Goal: Task Accomplishment & Management: Manage account settings

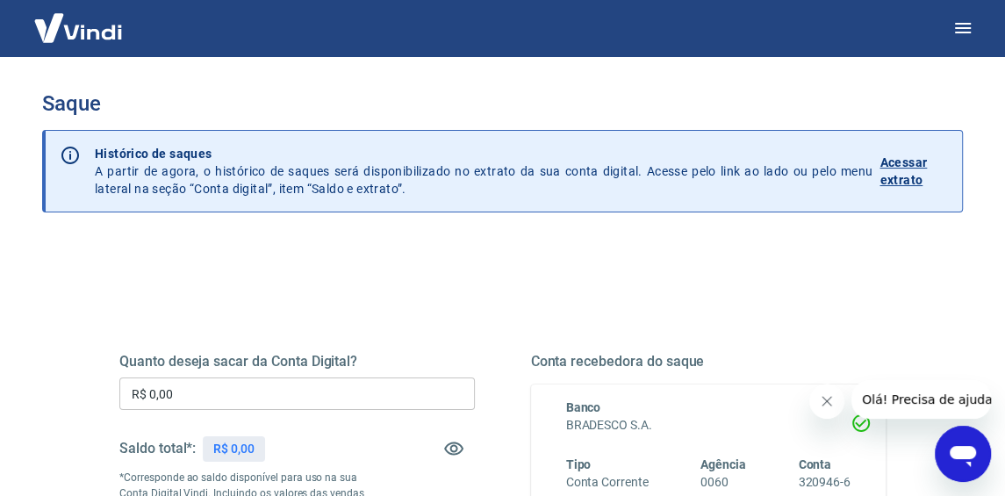
scroll to position [176, 0]
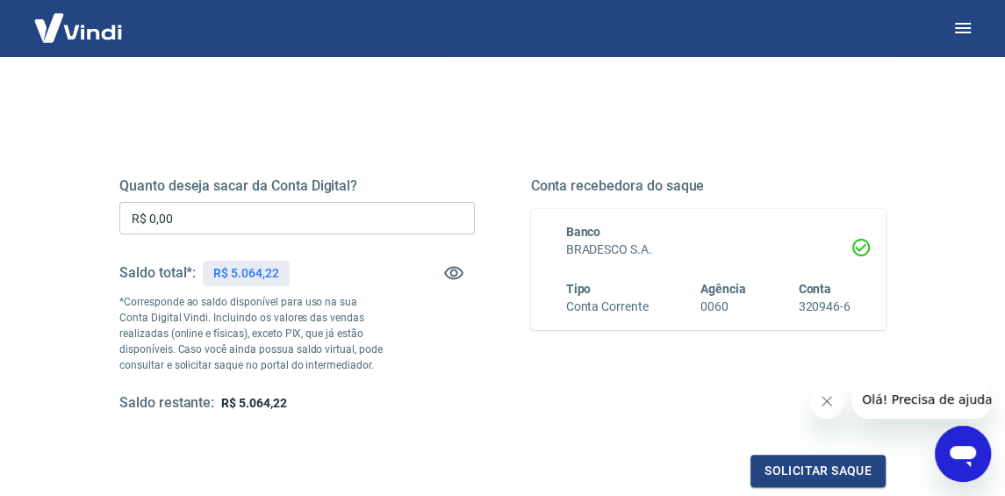
click at [261, 220] on input "R$ 0,00" at bounding box center [297, 218] width 356 height 32
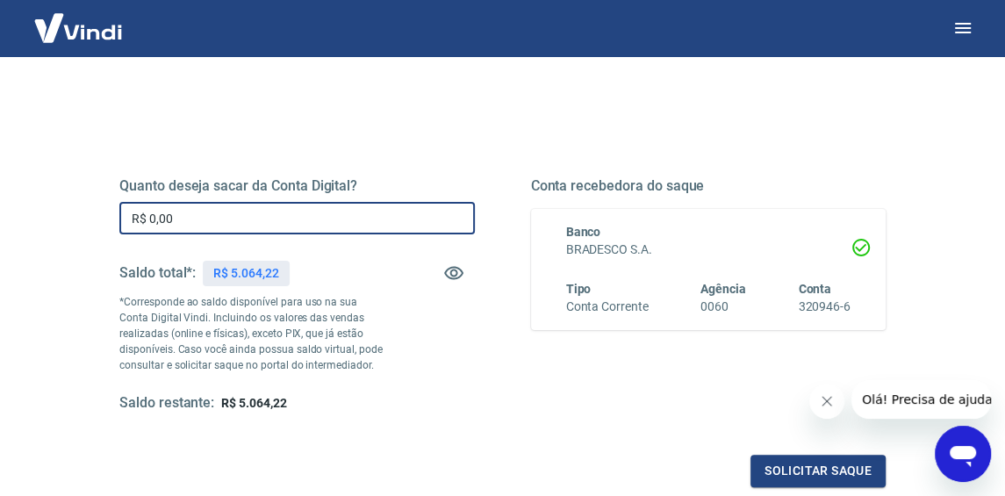
click at [261, 220] on input "R$ 0,00" at bounding box center [297, 218] width 356 height 32
click at [323, 285] on div "Saldo total*: R$ 5.064,22" at bounding box center [297, 273] width 356 height 42
click at [295, 216] on input "R$ 0,00" at bounding box center [297, 218] width 356 height 32
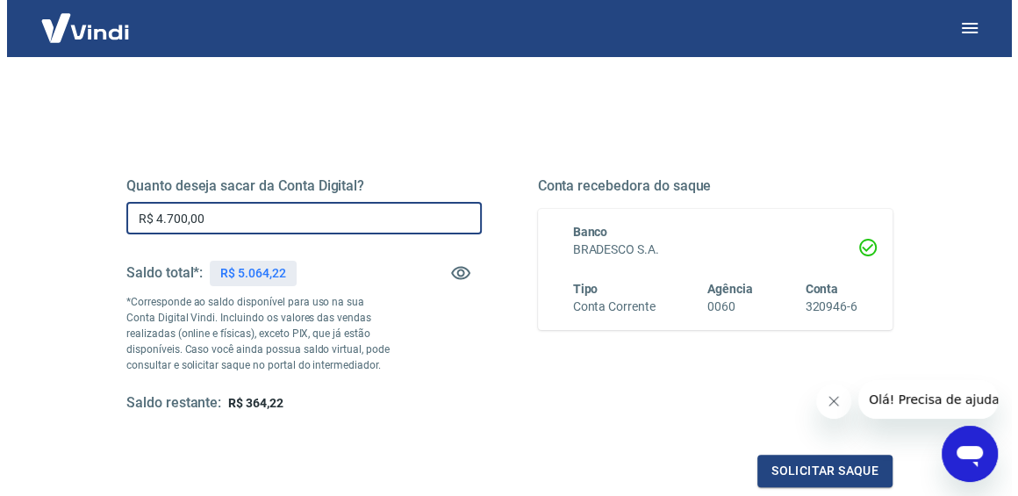
scroll to position [351, 0]
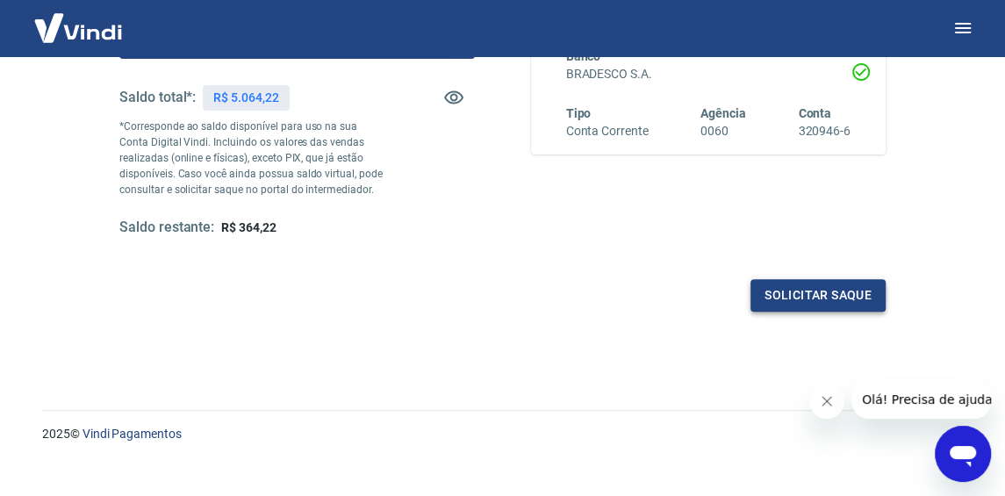
type input "R$ 4.700,00"
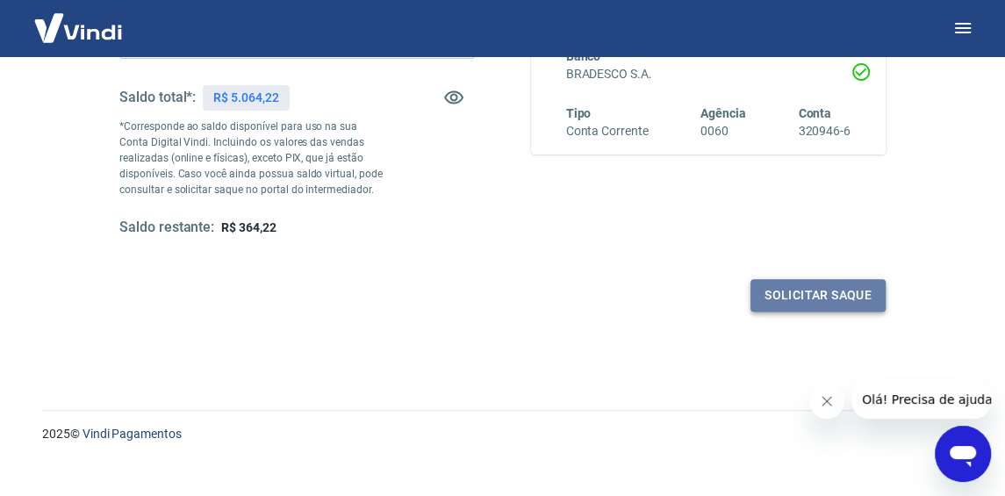
click at [840, 296] on button "Solicitar saque" at bounding box center [818, 295] width 135 height 32
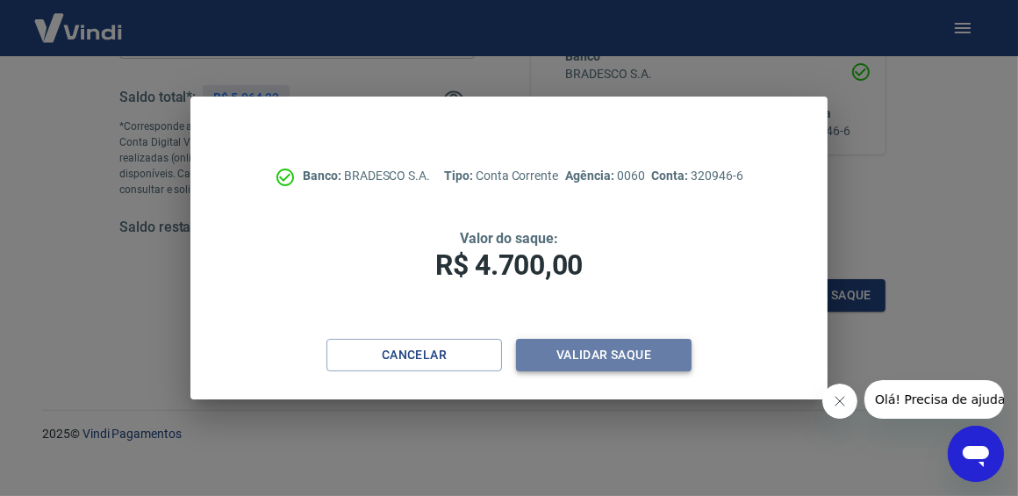
click at [603, 355] on button "Validar saque" at bounding box center [604, 355] width 176 height 32
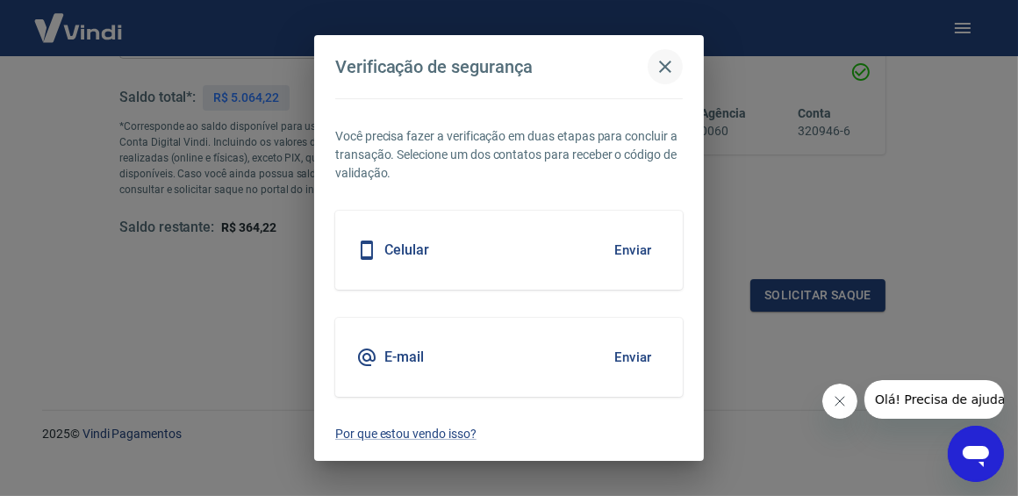
click at [664, 62] on icon "button" at bounding box center [665, 66] width 21 height 21
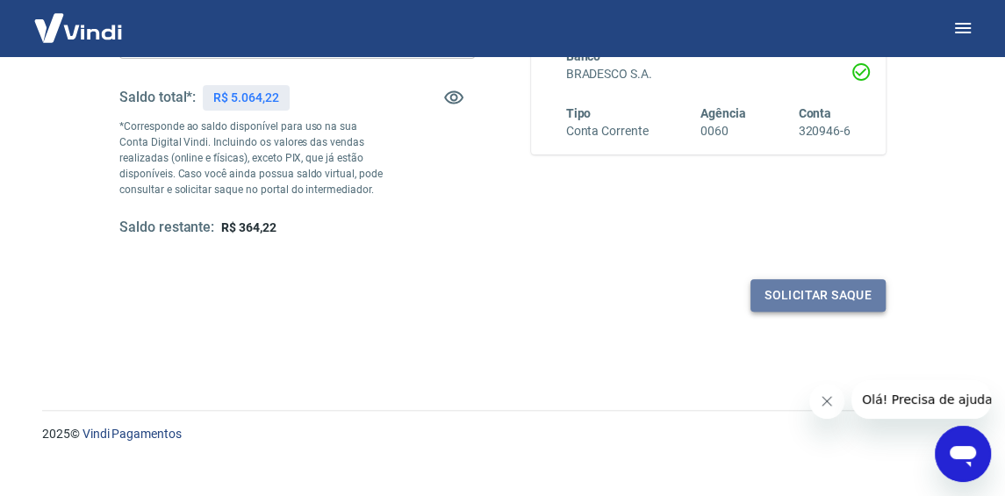
click at [766, 293] on button "Solicitar saque" at bounding box center [818, 295] width 135 height 32
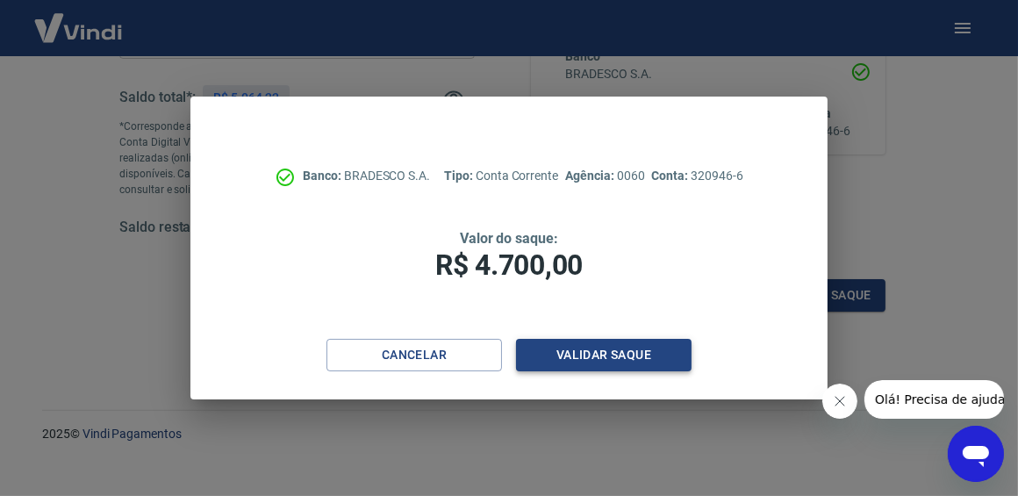
click at [615, 348] on button "Validar saque" at bounding box center [604, 355] width 176 height 32
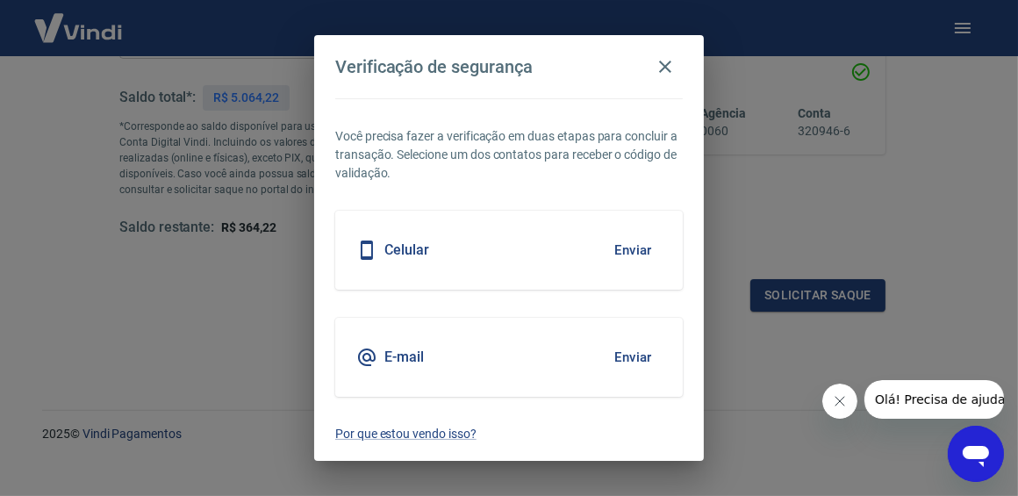
click at [641, 257] on button "Enviar" at bounding box center [633, 250] width 57 height 37
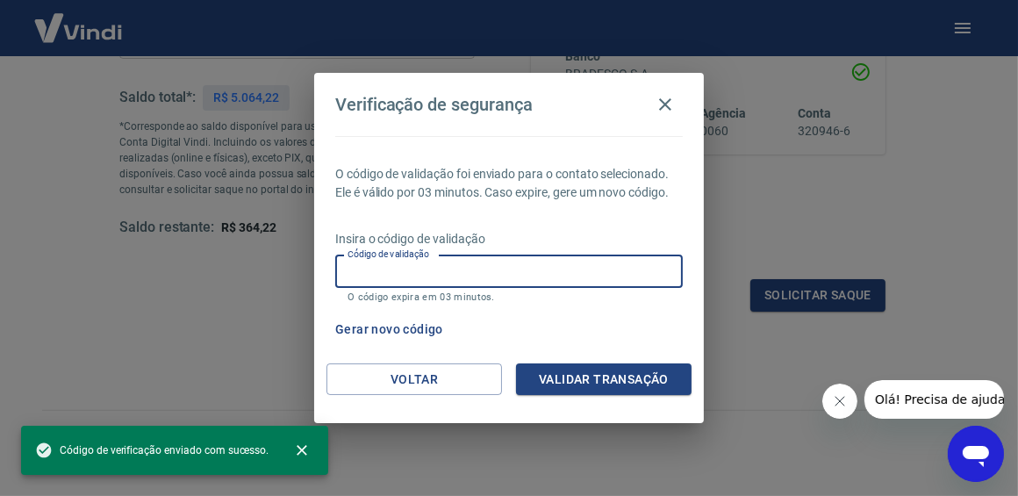
click at [535, 282] on input "Código de validação" at bounding box center [509, 271] width 348 height 32
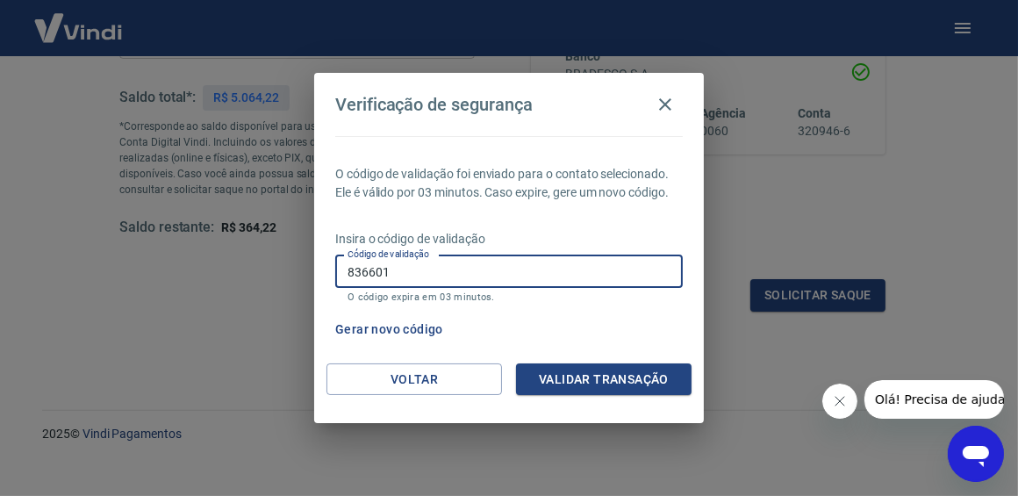
type input "836601"
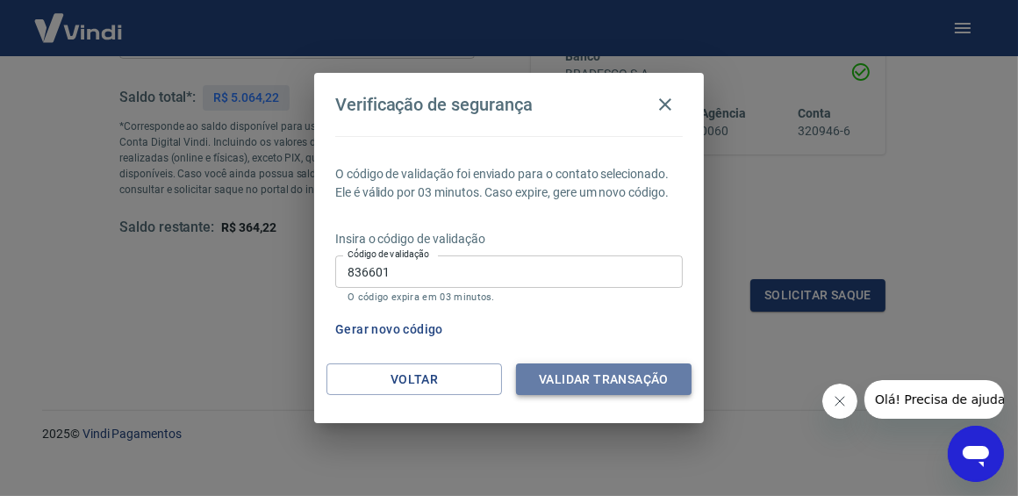
click at [572, 385] on button "Validar transação" at bounding box center [604, 379] width 176 height 32
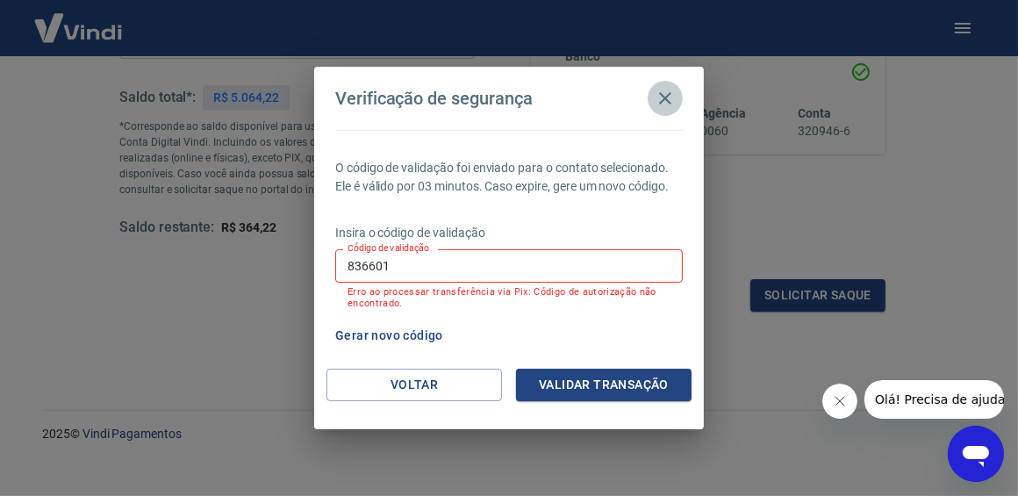
click at [658, 105] on icon "button" at bounding box center [665, 98] width 21 height 21
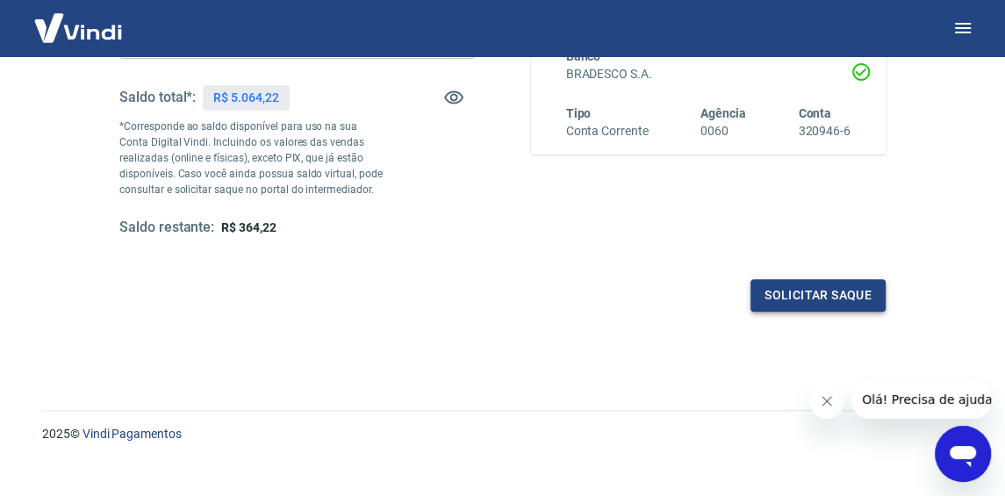
click at [777, 299] on button "Solicitar saque" at bounding box center [818, 295] width 135 height 32
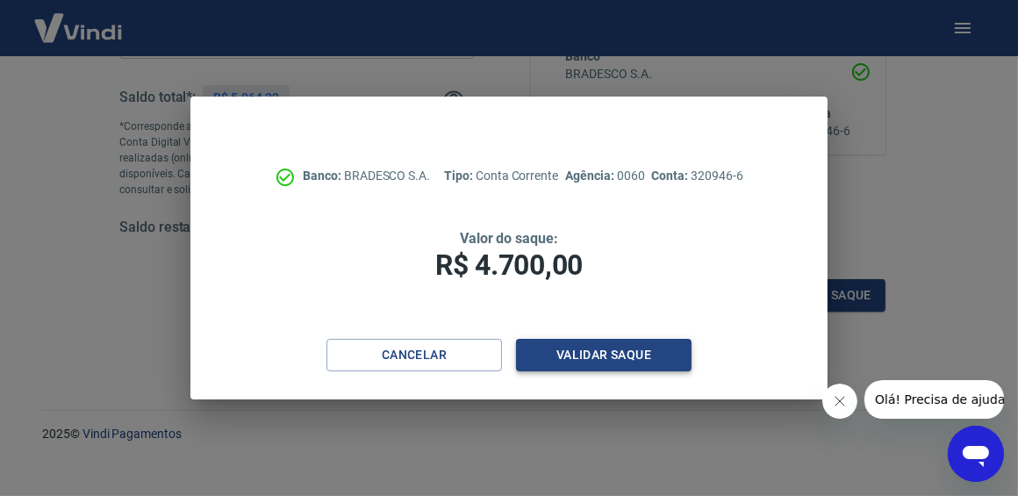
click at [574, 355] on button "Validar saque" at bounding box center [604, 355] width 176 height 32
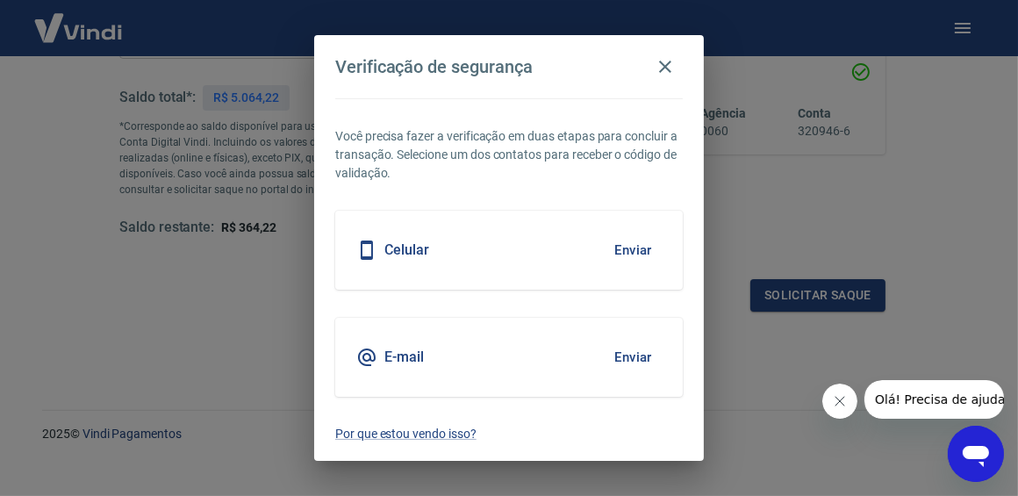
click at [640, 252] on button "Enviar" at bounding box center [633, 250] width 57 height 37
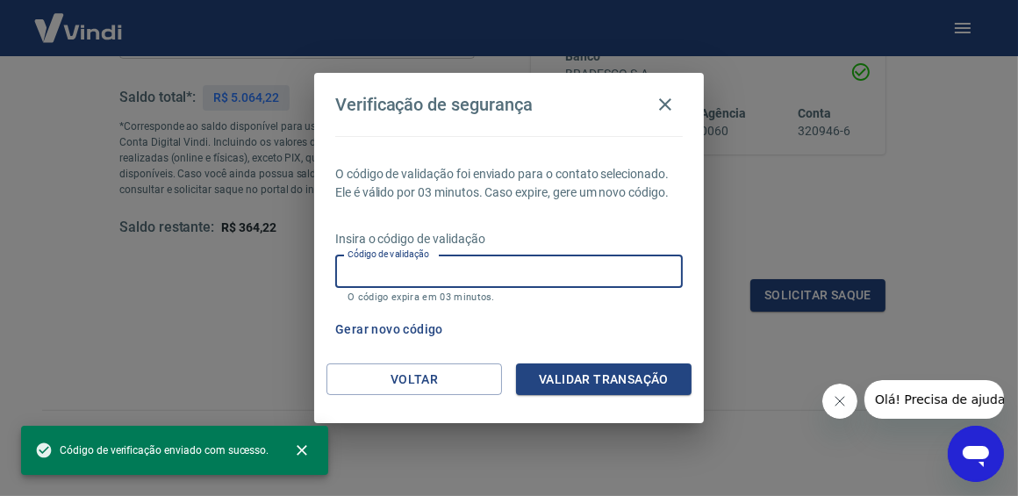
click at [594, 274] on input "Código de validação" at bounding box center [509, 271] width 348 height 32
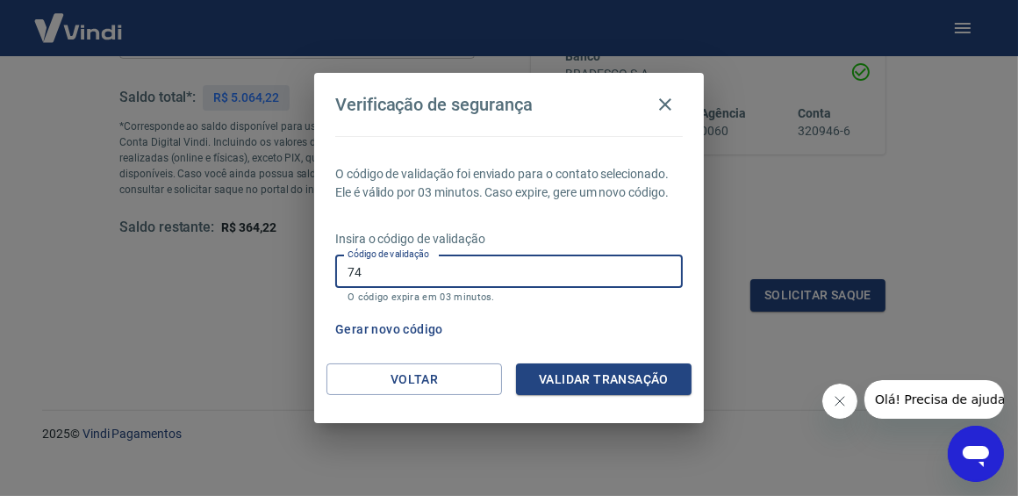
type input "7"
type input "330996"
click at [582, 388] on button "Validar transação" at bounding box center [604, 379] width 176 height 32
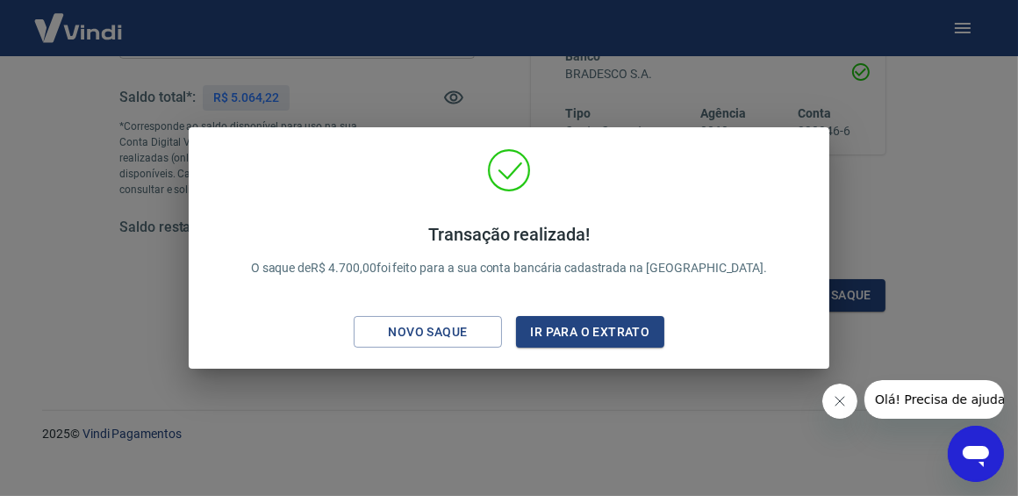
click at [616, 306] on div "Transação realizada! O saque de R$ 4.700,00 foi feito para a sua conta bancária…" at bounding box center [509, 251] width 613 height 207
click at [631, 343] on button "Ir para o extrato" at bounding box center [590, 332] width 148 height 32
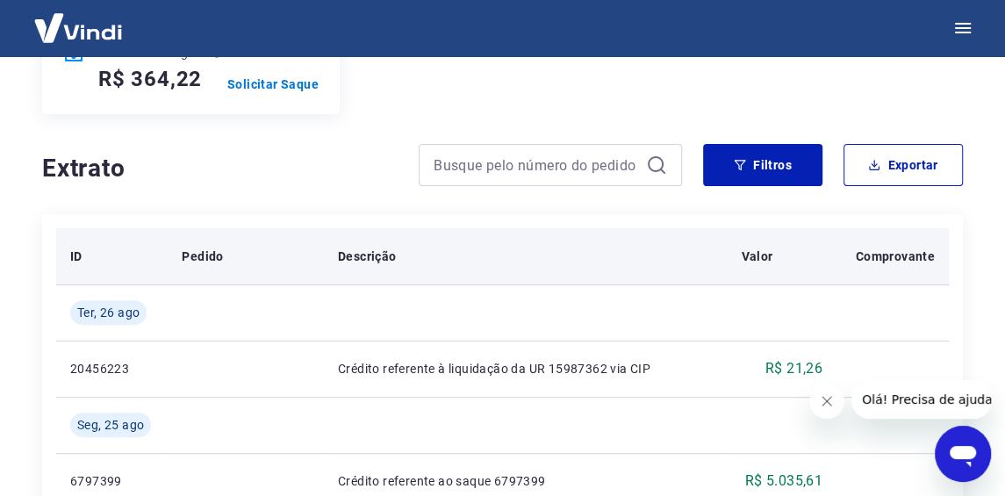
scroll to position [351, 0]
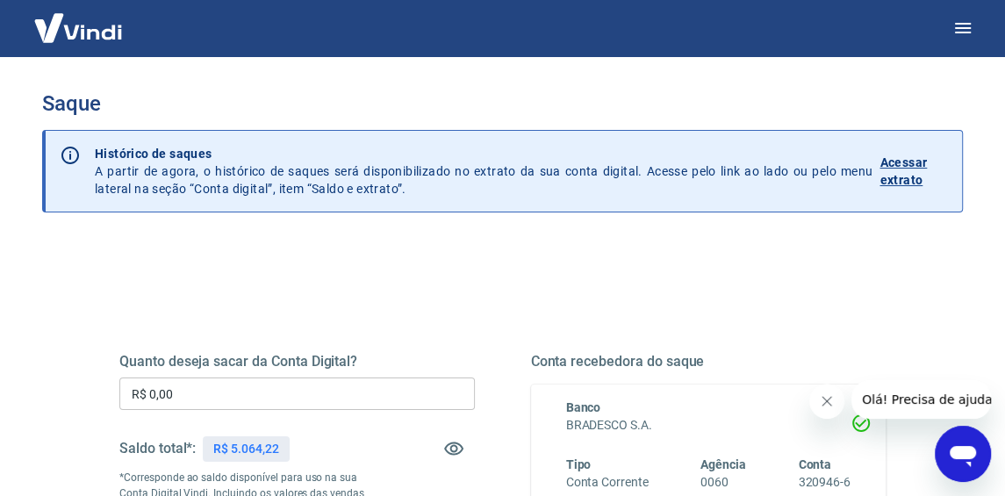
click at [883, 173] on p "Acessar extrato" at bounding box center [914, 171] width 68 height 35
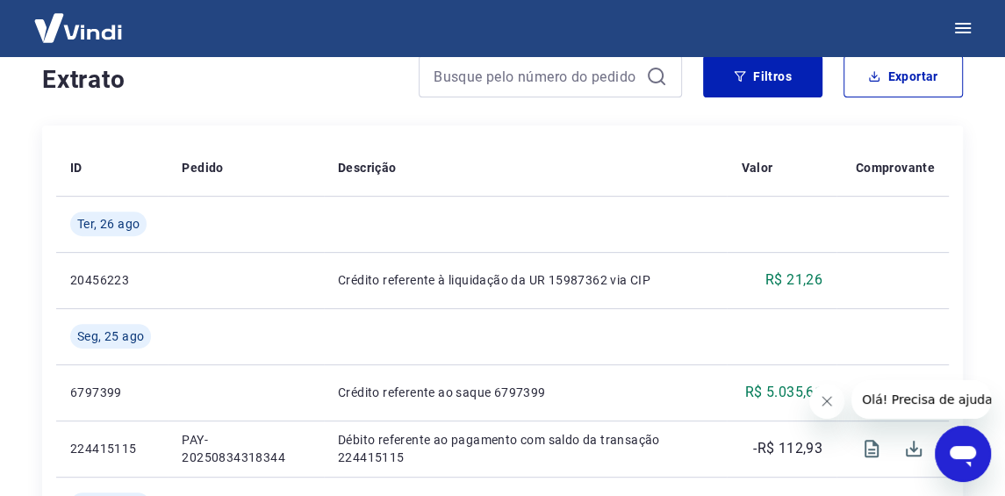
scroll to position [438, 0]
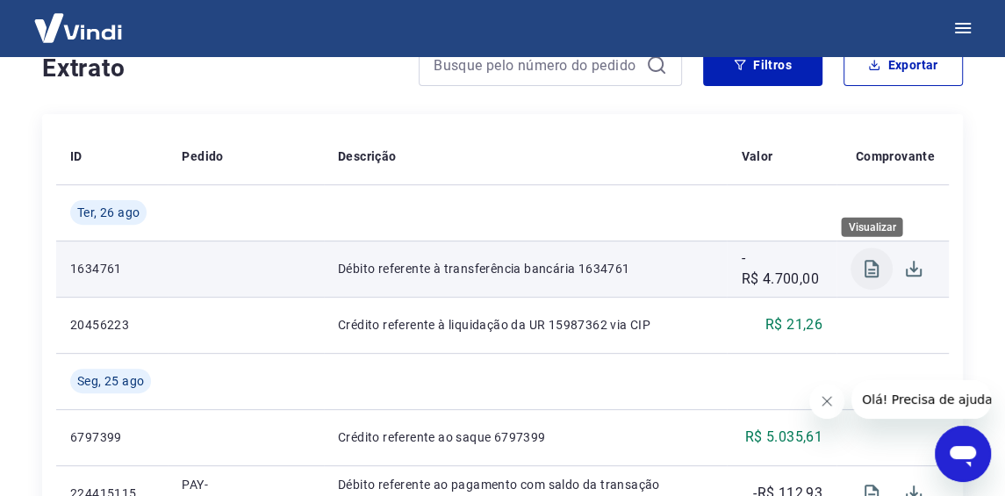
scroll to position [362, 0]
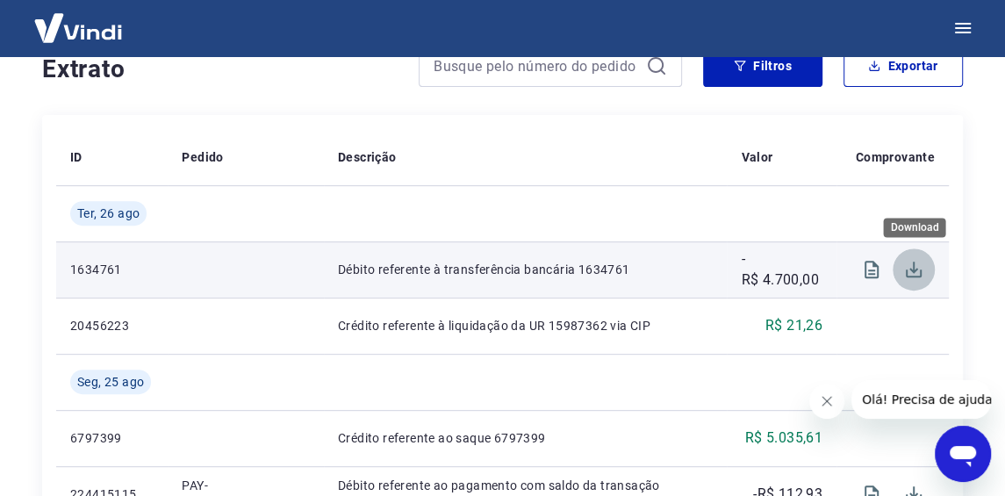
click at [912, 267] on icon "Download" at bounding box center [913, 269] width 21 height 21
